Goal: Transaction & Acquisition: Purchase product/service

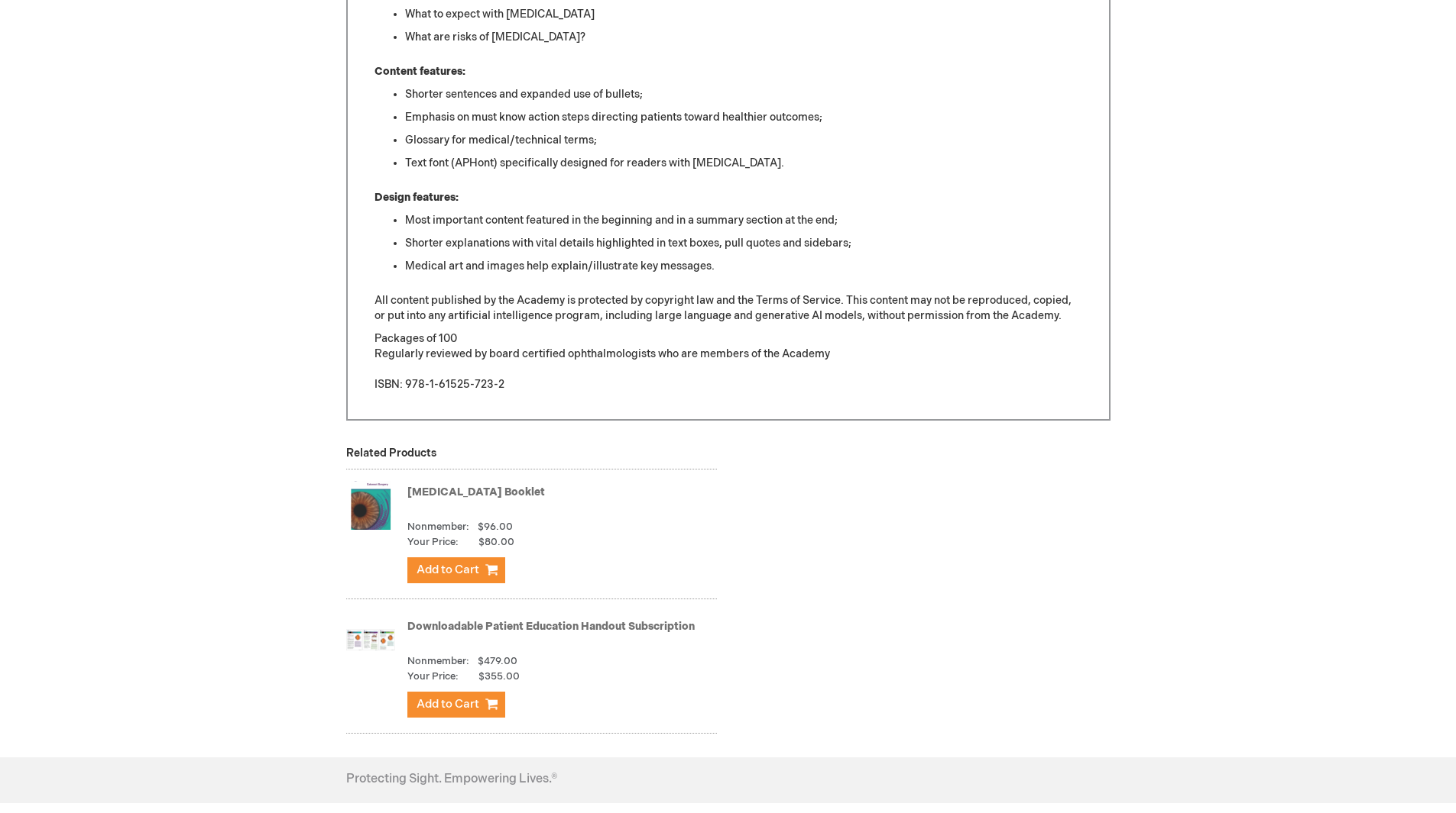
scroll to position [993, 0]
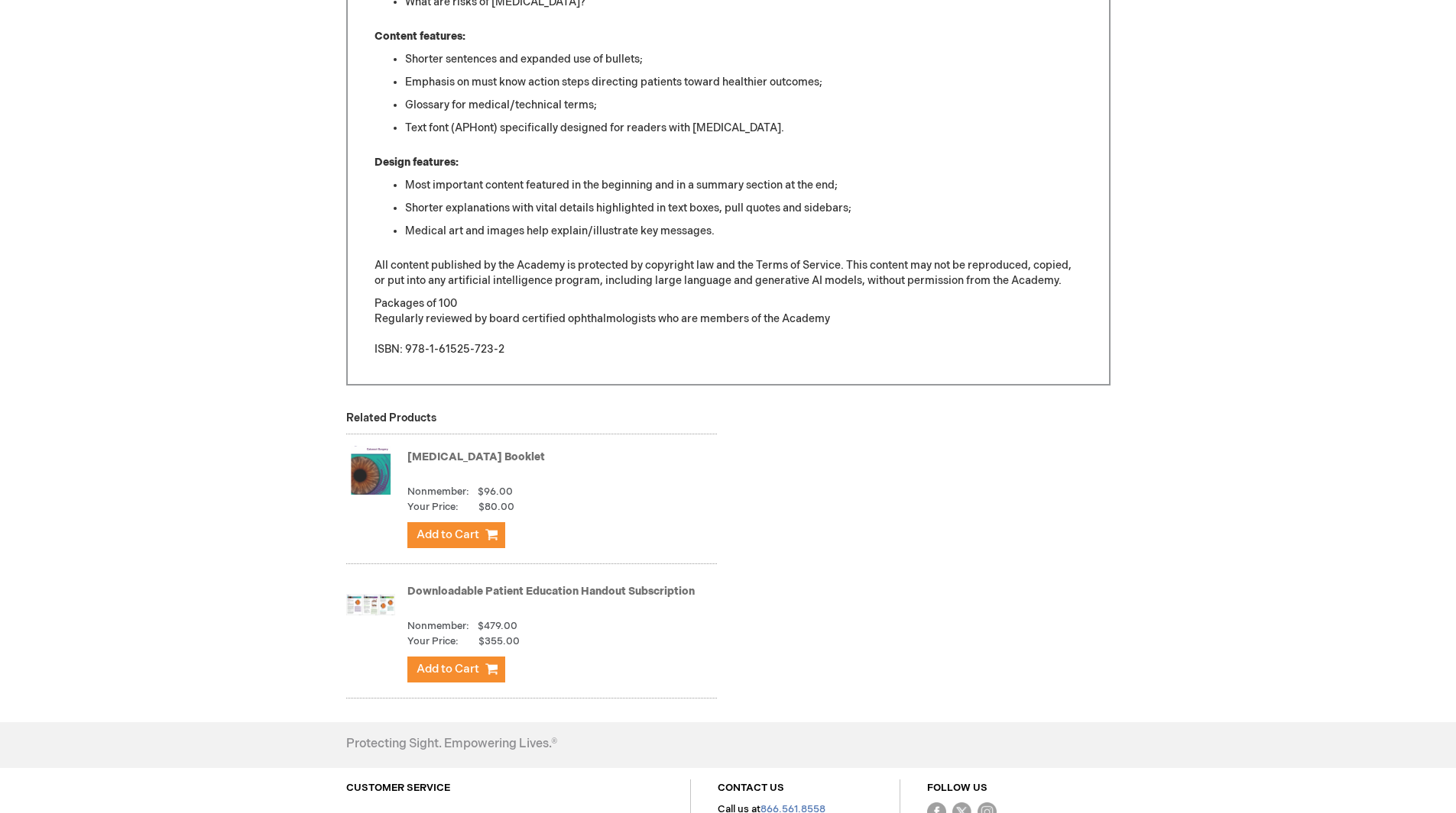
click at [502, 452] on link "[MEDICAL_DATA] Booklet" at bounding box center [475, 457] width 137 height 13
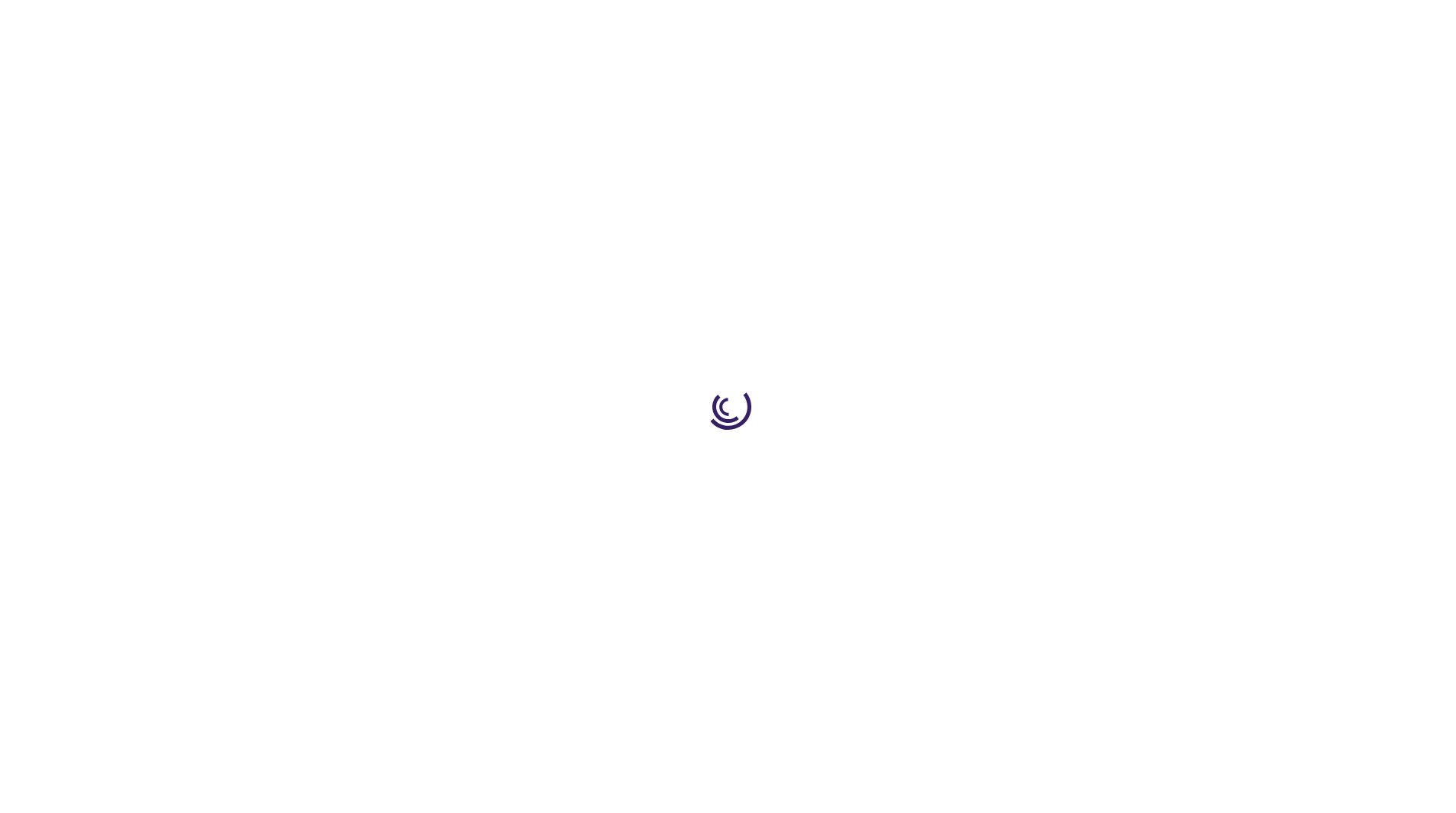
type input "1"
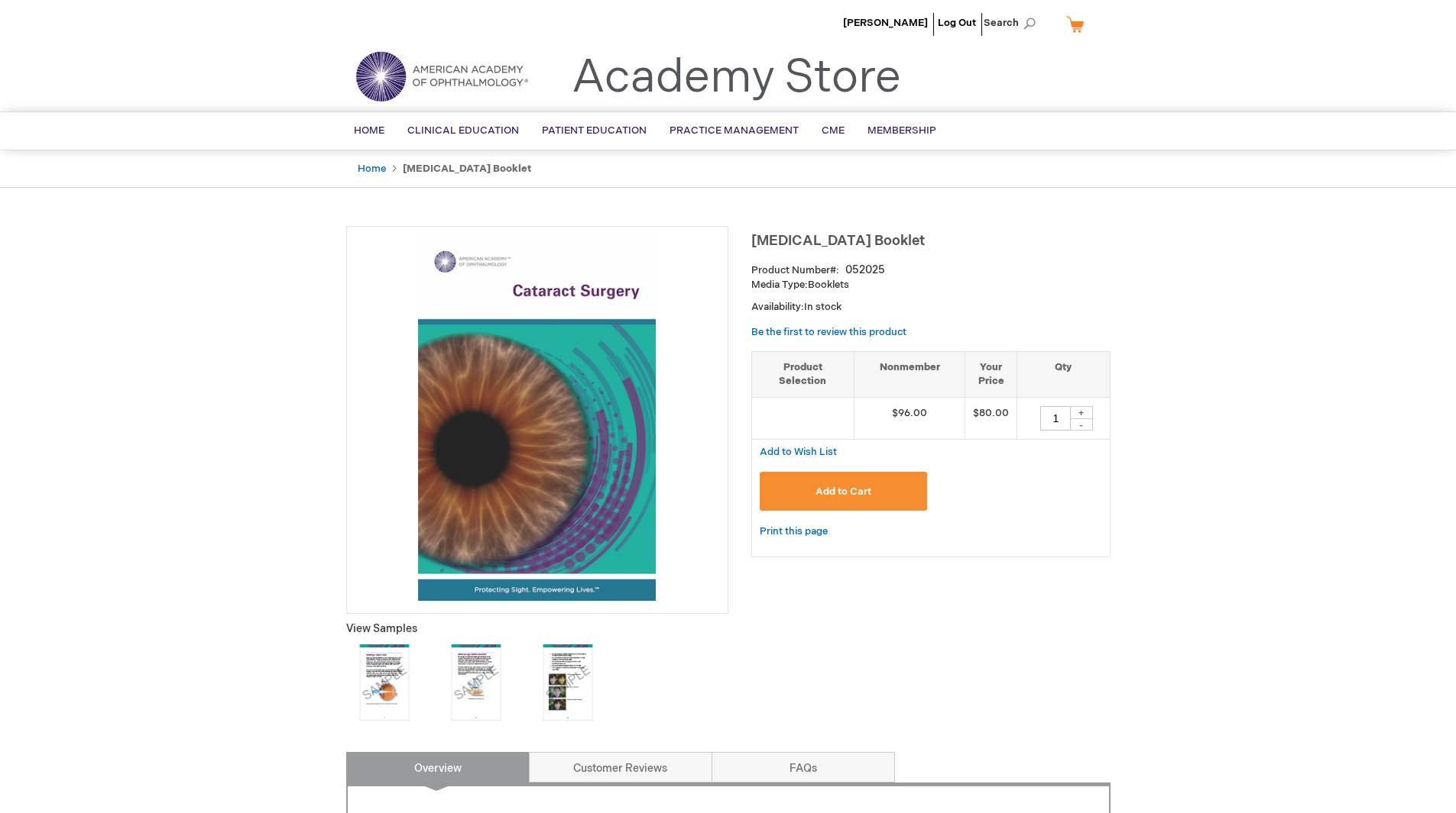
click at [401, 658] on img at bounding box center [385, 683] width 77 height 77
click at [479, 679] on img at bounding box center [476, 683] width 77 height 77
click at [552, 680] on img at bounding box center [568, 683] width 77 height 77
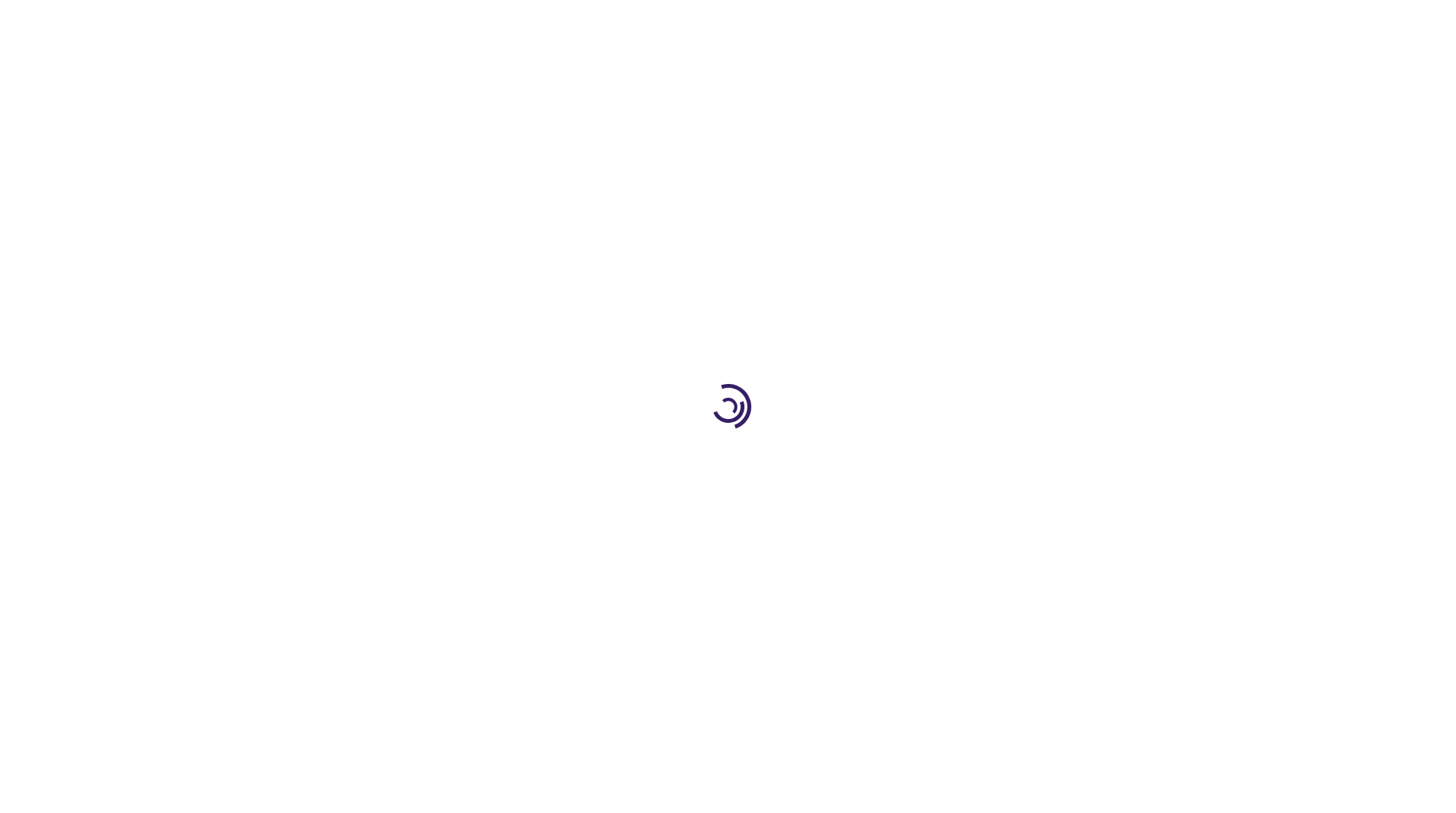
scroll to position [993, 0]
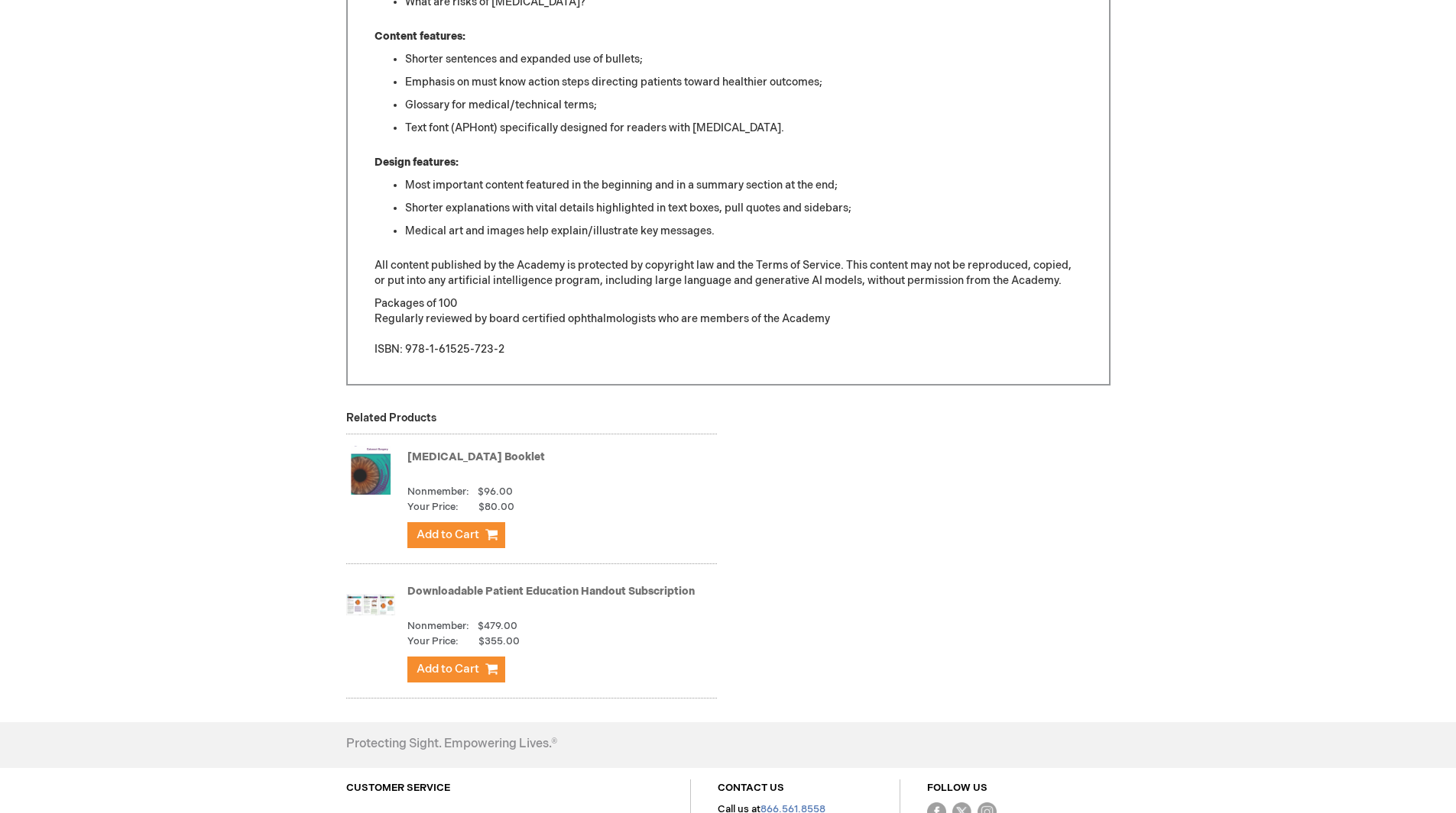
click at [378, 608] on img at bounding box center [371, 604] width 49 height 61
